Goal: Task Accomplishment & Management: Use online tool/utility

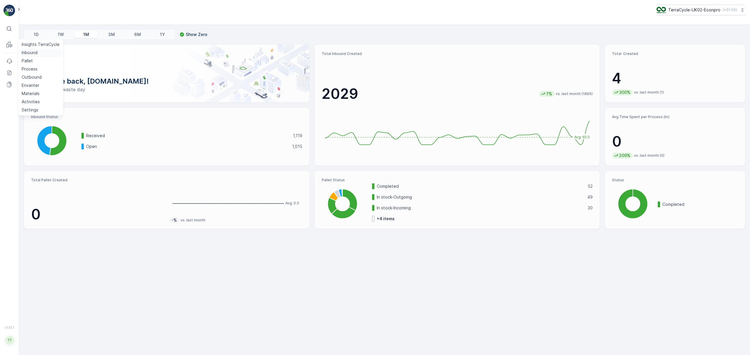
click at [22, 51] on p "Inbound" at bounding box center [30, 53] width 16 height 6
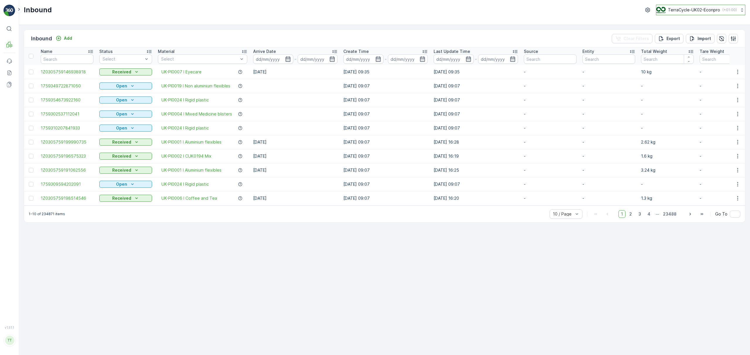
click at [688, 8] on p "TerraCycle-UK02-Econpro" at bounding box center [694, 10] width 52 height 6
type input "fti"
click at [681, 36] on span "TerraCycle-CA01-FTI" at bounding box center [681, 36] width 42 height 6
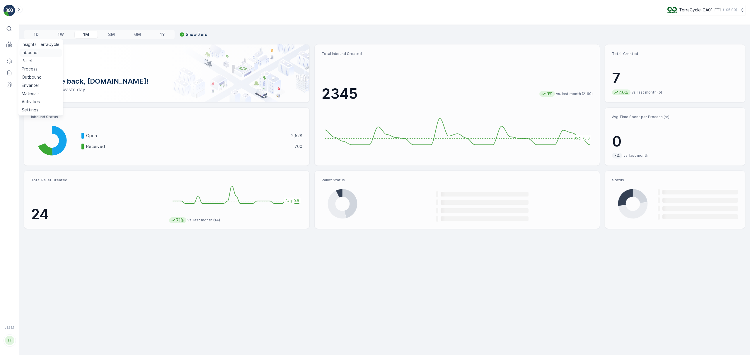
click at [26, 51] on p "Inbound" at bounding box center [30, 53] width 16 height 6
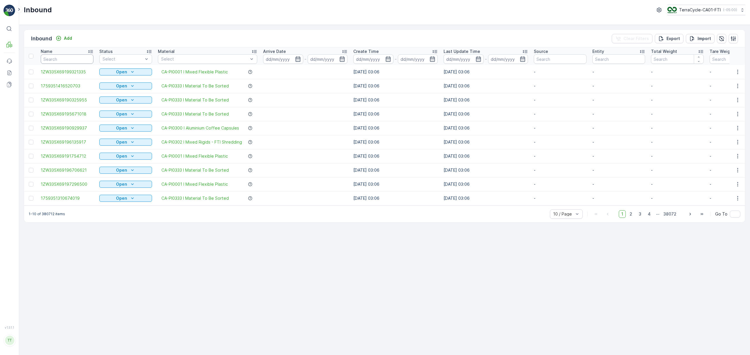
click at [58, 57] on input "text" at bounding box center [67, 58] width 53 height 9
paste input "1ZW335X69191989899"
type input "1ZW335X69191989899"
